Goal: Information Seeking & Learning: Learn about a topic

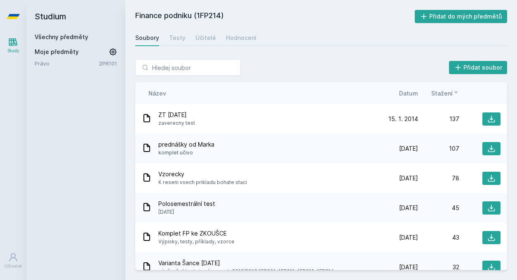
click at [61, 55] on span "Moje předměty" at bounding box center [57, 52] width 44 height 8
click at [113, 53] on icon at bounding box center [113, 52] width 7 height 7
click at [117, 68] on div "Studium Všechny předměty Moje předměty Právo 2PR101" at bounding box center [75, 140] width 99 height 280
click at [116, 65] on icon at bounding box center [113, 63] width 7 height 7
click at [9, 39] on icon at bounding box center [13, 42] width 9 height 8
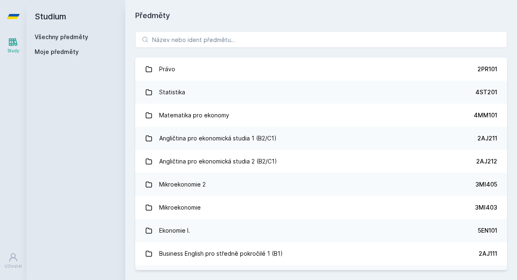
click at [234, 29] on div "Právo 2PR101 Statistika 4ST201 Matematika pro ekonomy 4MM101 Angličtina pro eko…" at bounding box center [321, 150] width 392 height 259
click at [234, 31] on div "Právo 2PR101 Statistika 4ST201 Matematika pro ekonomy 4MM101 Angličtina pro eko…" at bounding box center [321, 150] width 392 height 259
click at [234, 35] on input "search" at bounding box center [321, 39] width 372 height 16
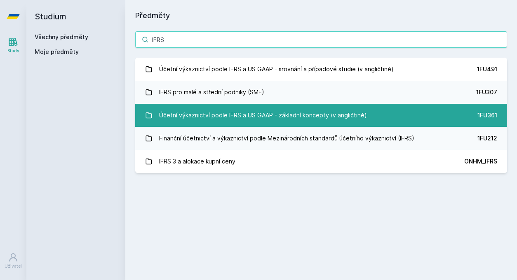
type input "IFRS"
click at [273, 116] on div "Účetní výkaznictví podle IFRS a US GAAP - základní koncepty (v angličtině)" at bounding box center [263, 115] width 208 height 16
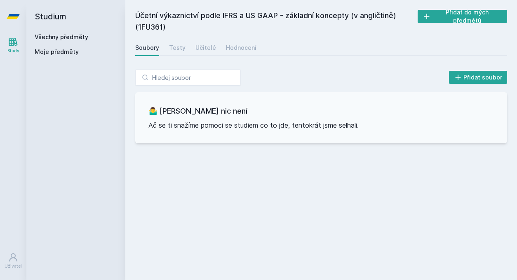
click at [241, 122] on p "Ač se ti snažíme pomoci se studiem co to jde, tentokrát jsme selhali." at bounding box center [321, 125] width 346 height 10
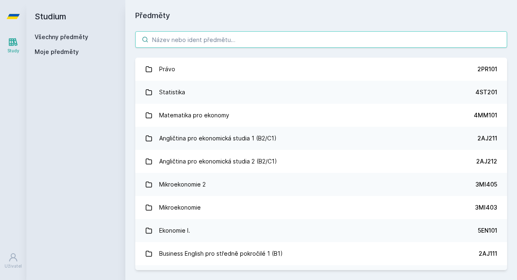
click at [165, 43] on input "search" at bounding box center [321, 39] width 372 height 16
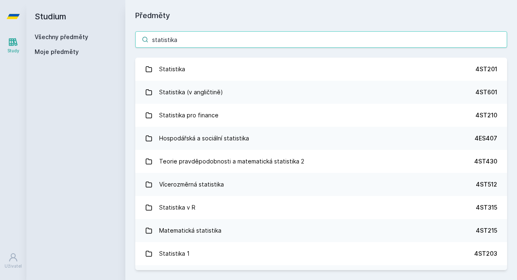
type input "statistika"
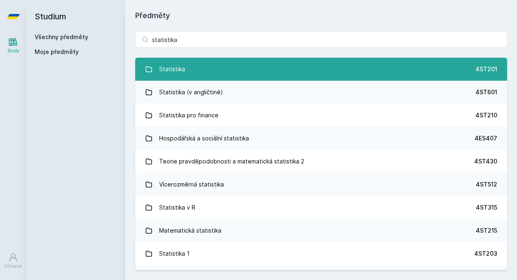
click at [195, 66] on link "Statistika 4ST201" at bounding box center [321, 69] width 372 height 23
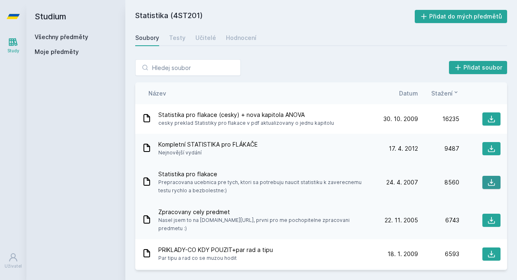
click at [489, 183] on icon at bounding box center [491, 182] width 7 height 7
